Goal: Navigation & Orientation: Find specific page/section

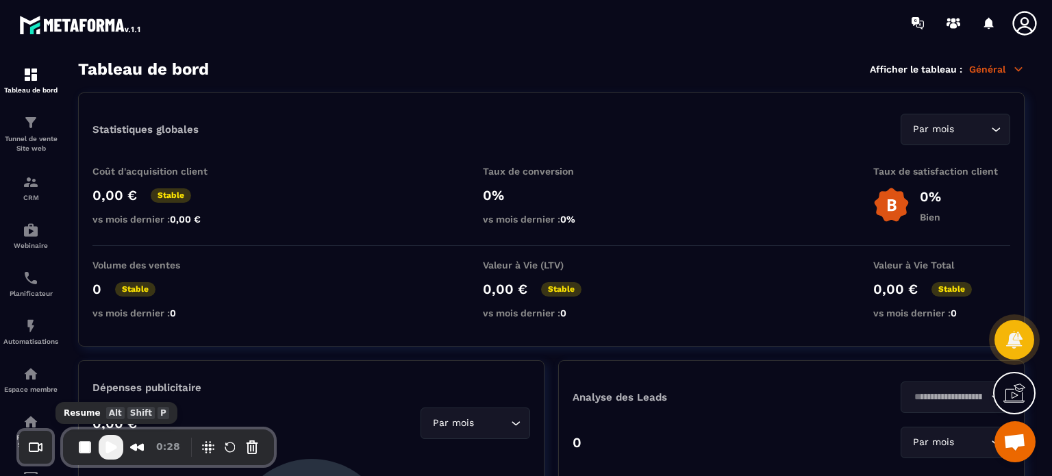
click at [104, 448] on span "Play Recording" at bounding box center [111, 447] width 16 height 16
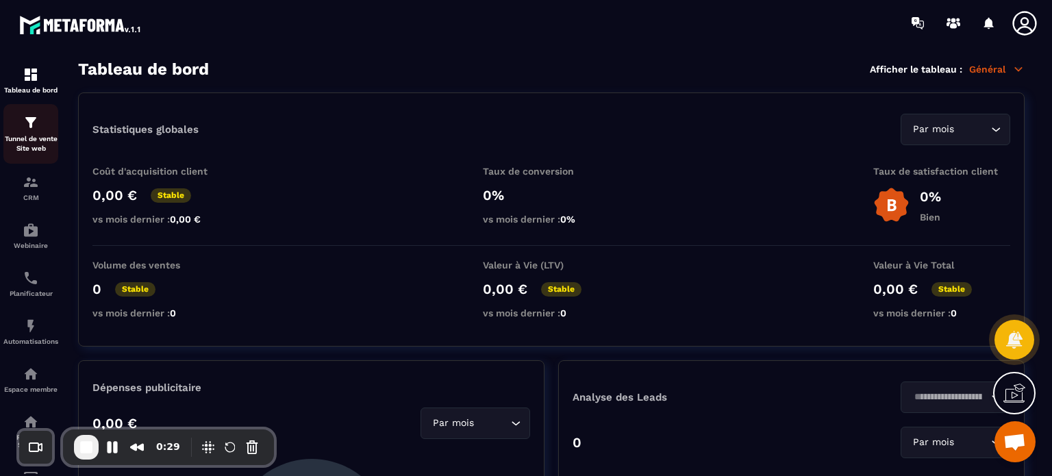
click at [21, 139] on p "Tunnel de vente Site web" at bounding box center [30, 143] width 55 height 19
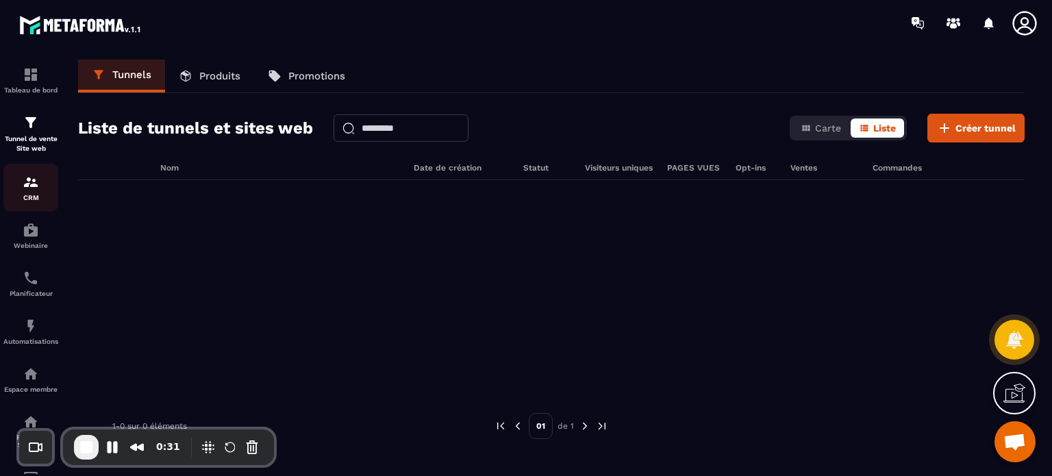
click at [27, 192] on div "CRM" at bounding box center [30, 187] width 55 height 27
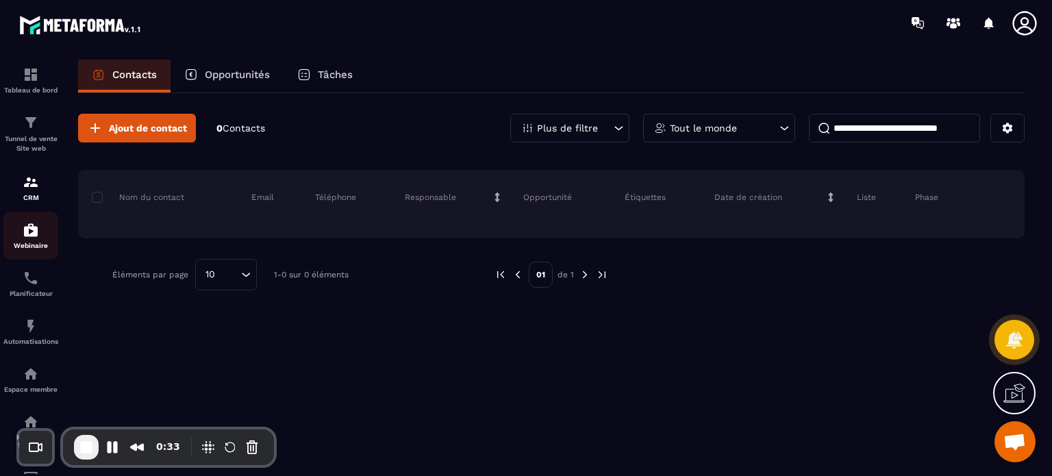
click at [25, 238] on img at bounding box center [31, 230] width 16 height 16
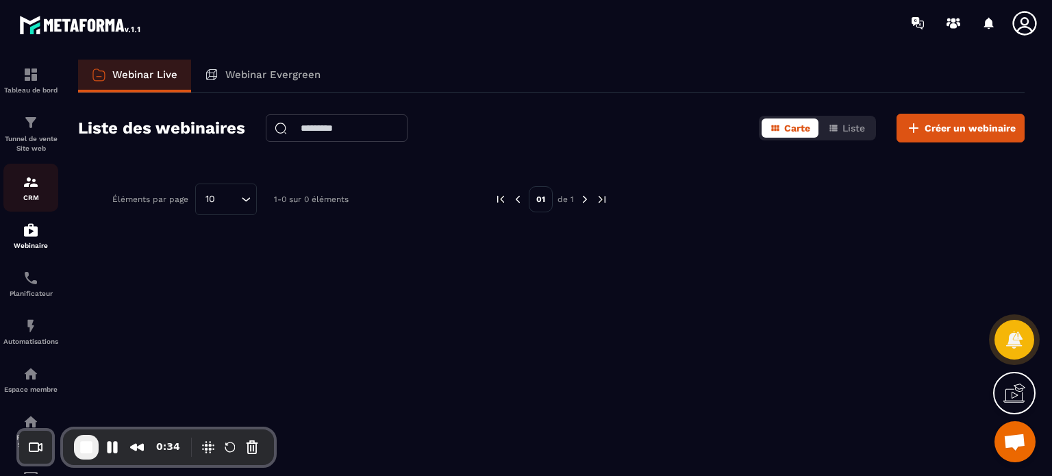
click at [27, 194] on p "CRM" at bounding box center [30, 198] width 55 height 8
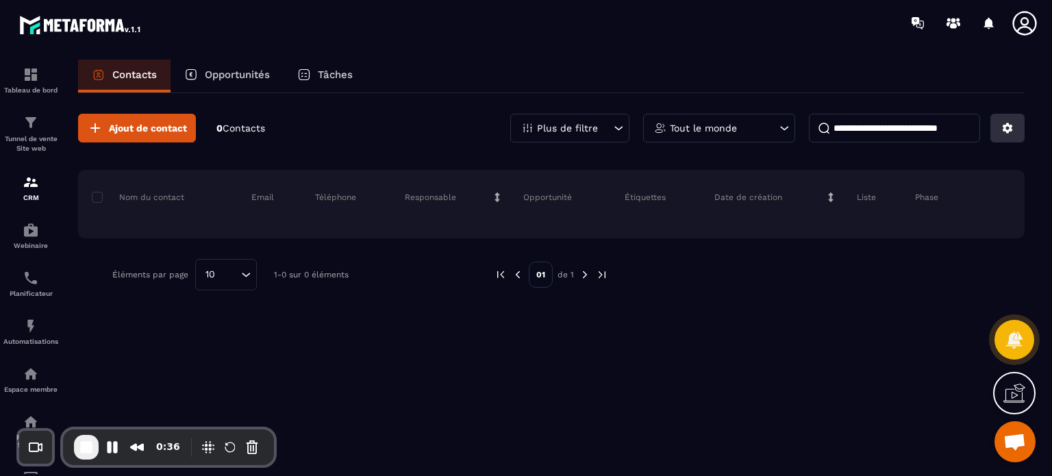
click at [1010, 131] on icon at bounding box center [1007, 128] width 12 height 12
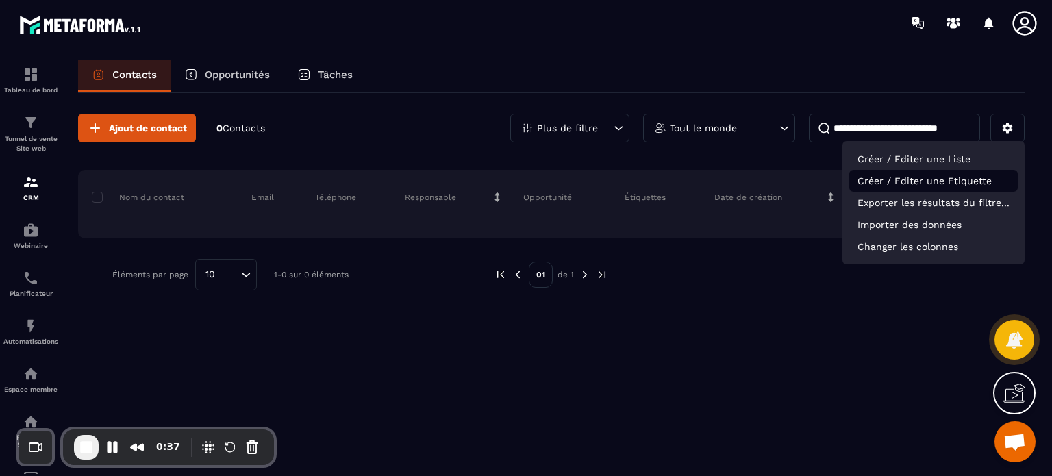
click at [931, 185] on p "Créer / Editer une Etiquette" at bounding box center [933, 181] width 168 height 22
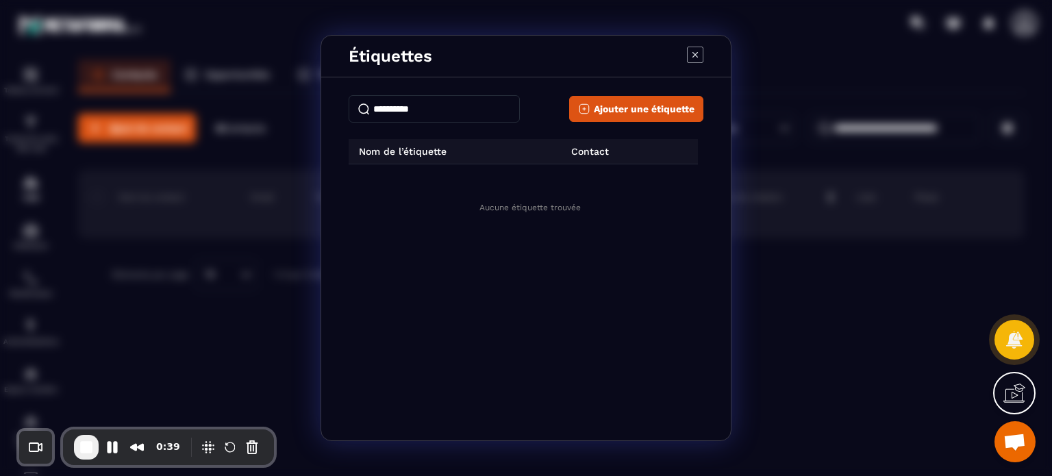
click at [689, 62] on icon "Modal window" at bounding box center [695, 55] width 16 height 16
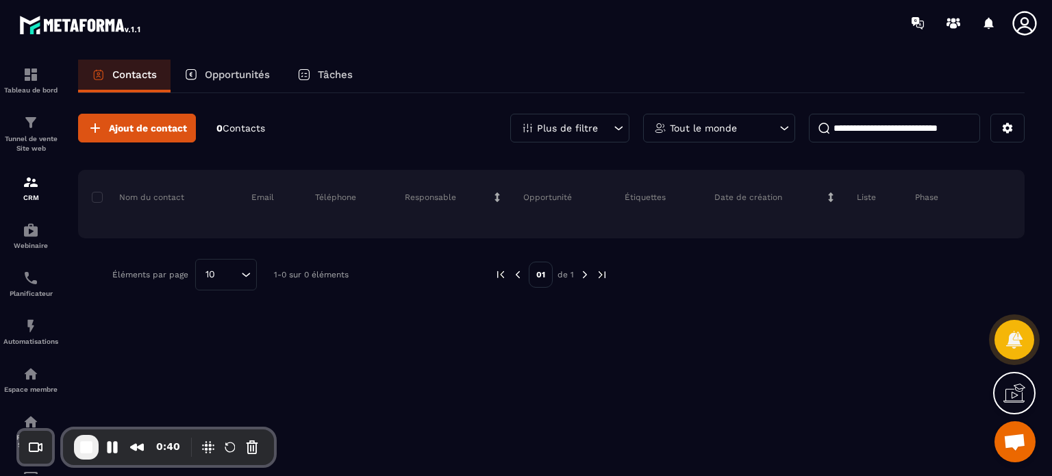
click at [1019, 4] on div at bounding box center [606, 23] width 891 height 46
click at [1022, 23] on icon at bounding box center [1024, 23] width 24 height 24
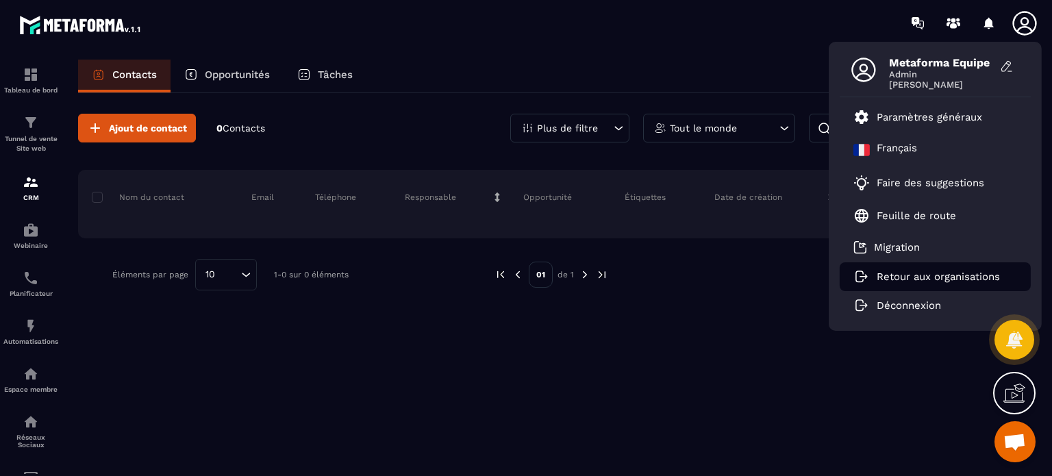
click at [889, 277] on p "Retour aux organisations" at bounding box center [938, 276] width 123 height 12
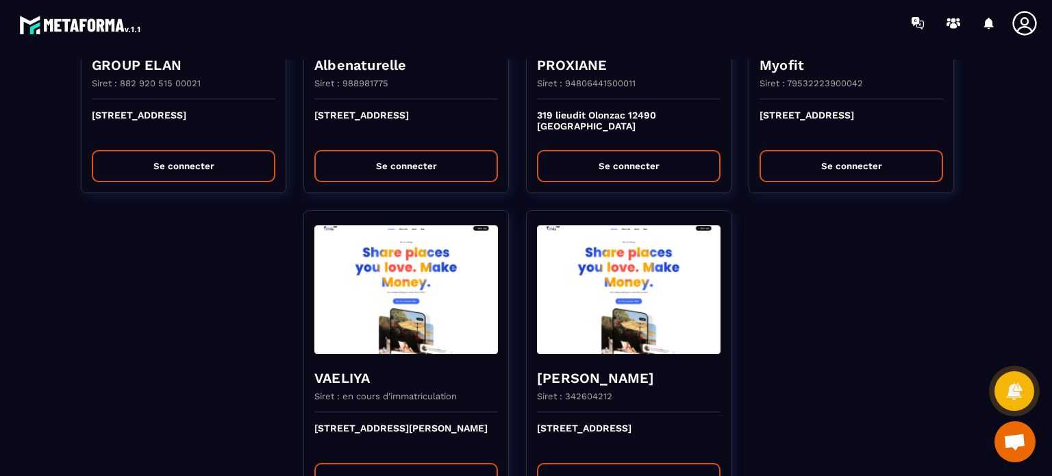
scroll to position [3670, 0]
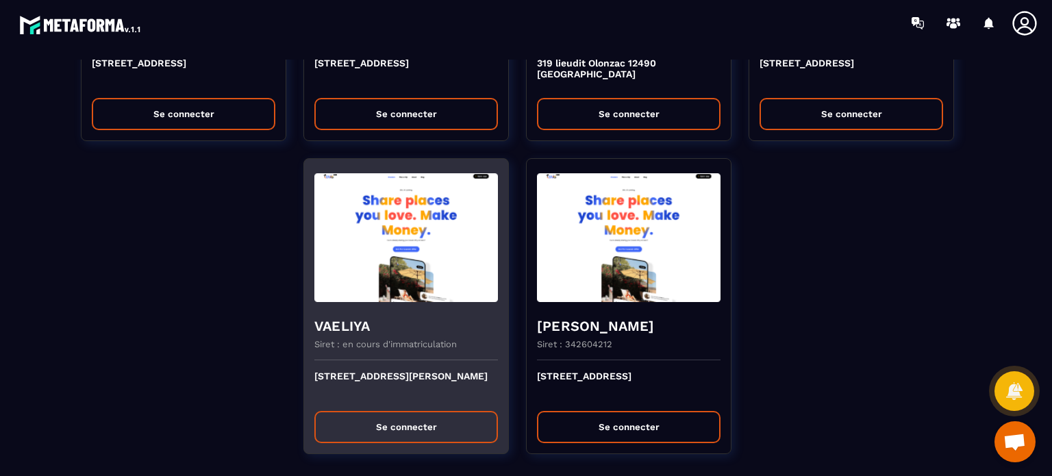
click at [444, 339] on p "Siret : en cours d'immatriculation" at bounding box center [385, 344] width 142 height 10
